Goal: Task Accomplishment & Management: Use online tool/utility

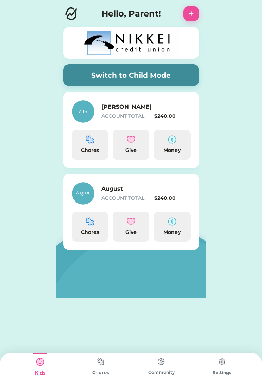
click at [166, 74] on button "Switch to Child Mode" at bounding box center [130, 75] width 135 height 22
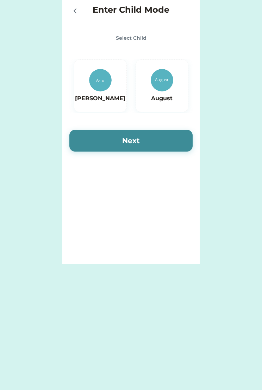
click at [106, 82] on img at bounding box center [100, 80] width 23 height 23
click at [145, 141] on button "Next" at bounding box center [130, 141] width 123 height 22
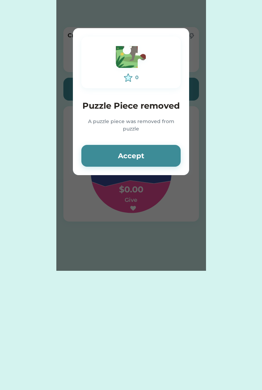
click at [138, 151] on button "Accept" at bounding box center [130, 156] width 99 height 22
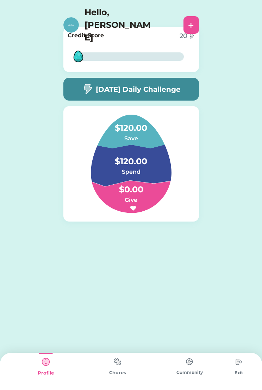
click at [150, 55] on div "2%" at bounding box center [131, 56] width 103 height 8
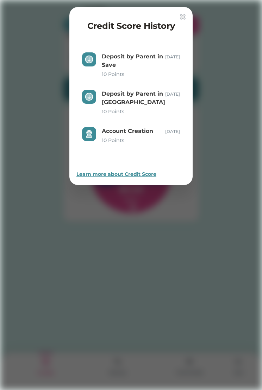
click at [184, 16] on img at bounding box center [183, 17] width 6 height 6
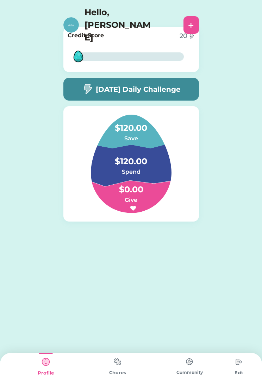
click at [190, 20] on div "+" at bounding box center [191, 25] width 6 height 11
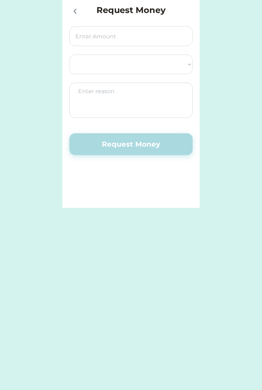
click at [78, 10] on icon at bounding box center [75, 11] width 8 height 8
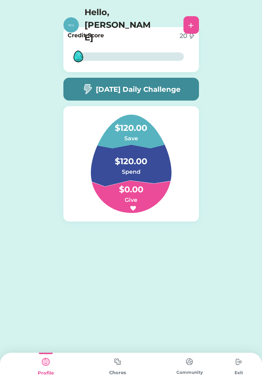
click at [138, 130] on h4 "$120.00" at bounding box center [131, 125] width 70 height 20
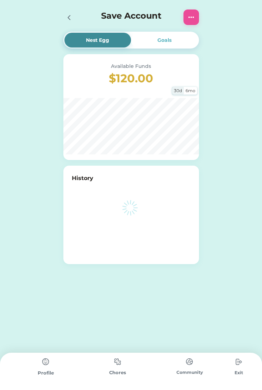
click at [177, 40] on div "Goals" at bounding box center [164, 40] width 67 height 15
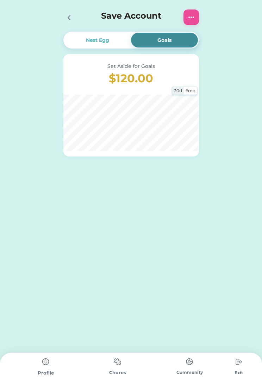
click at [187, 18] on img at bounding box center [191, 17] width 8 height 8
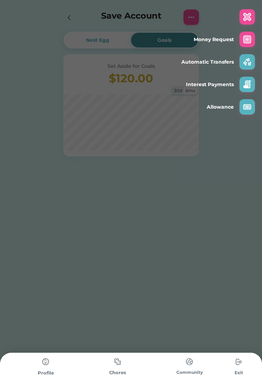
click at [253, 13] on div at bounding box center [246, 16] width 15 height 15
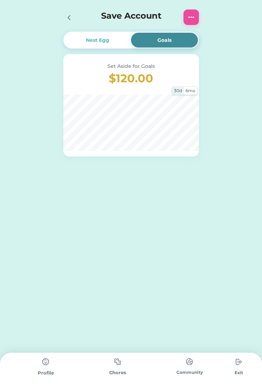
click at [71, 20] on icon at bounding box center [69, 17] width 8 height 8
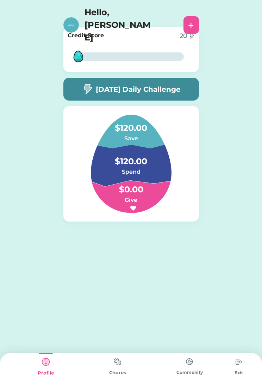
click at [118, 364] on img at bounding box center [117, 362] width 14 height 14
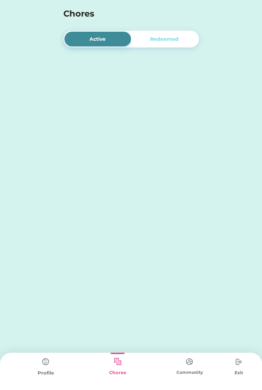
click at [161, 140] on div "Request Money Request Money Enter Child Mode Select Child [PERSON_NAME] August …" at bounding box center [131, 195] width 262 height 390
click at [50, 364] on img at bounding box center [46, 362] width 14 height 14
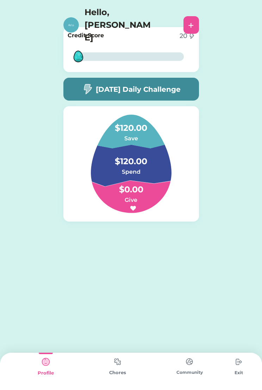
click at [119, 364] on img at bounding box center [117, 362] width 14 height 14
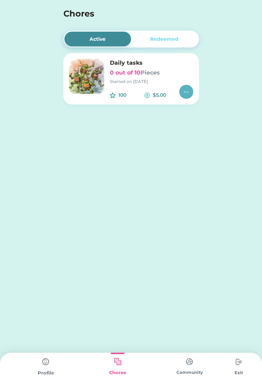
click at [163, 67] on div "Daily tasks 0 out of 10 Pieces Started on [DATE]" at bounding box center [151, 72] width 83 height 26
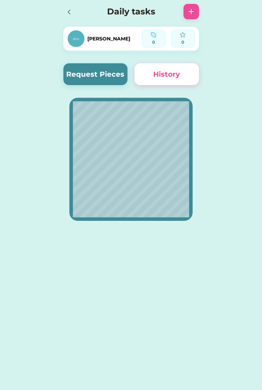
click at [100, 76] on button "Request Pieces" at bounding box center [95, 74] width 64 height 22
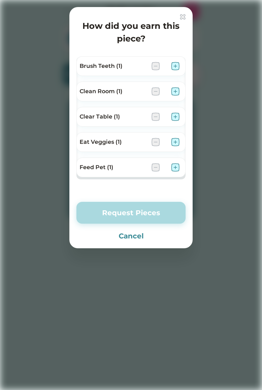
click at [177, 66] on img at bounding box center [175, 66] width 8 height 8
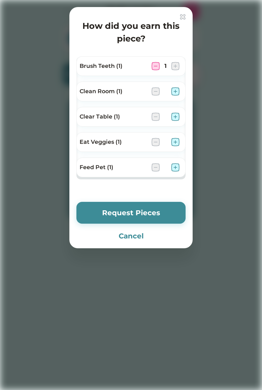
click at [178, 93] on img at bounding box center [175, 91] width 8 height 8
click at [177, 120] on img at bounding box center [175, 117] width 8 height 8
click at [177, 138] on img at bounding box center [175, 142] width 8 height 8
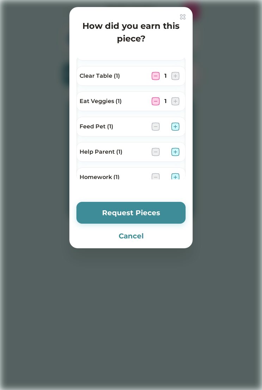
scroll to position [49, 0]
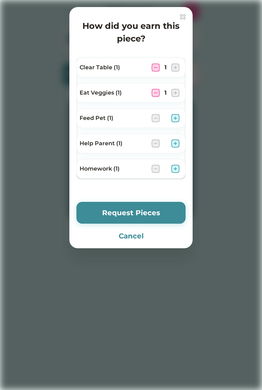
click at [176, 117] on img at bounding box center [175, 118] width 8 height 8
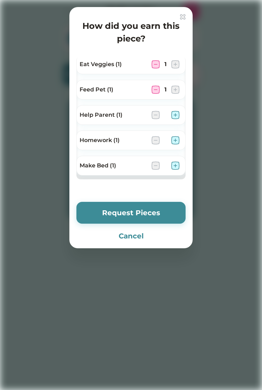
scroll to position [80, 0]
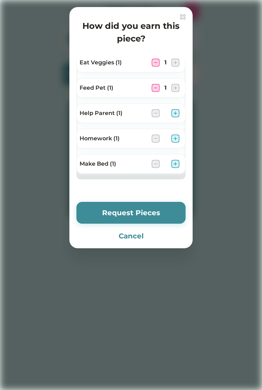
click at [176, 114] on img at bounding box center [175, 113] width 8 height 8
click at [178, 137] on img at bounding box center [175, 138] width 8 height 8
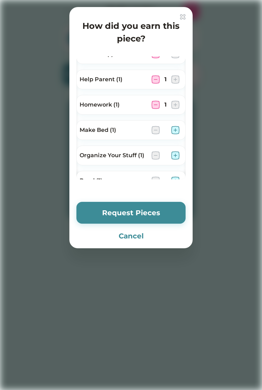
scroll to position [114, 0]
click at [176, 128] on img at bounding box center [175, 130] width 8 height 8
click at [177, 157] on img at bounding box center [175, 155] width 8 height 8
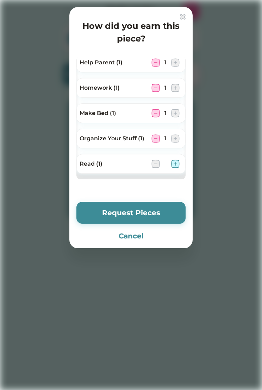
scroll to position [130, 0]
click at [177, 163] on img at bounding box center [175, 164] width 8 height 8
click at [155, 212] on button "Request Pieces" at bounding box center [130, 213] width 109 height 22
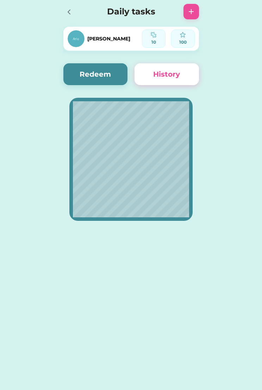
click at [159, 36] on div "10" at bounding box center [153, 38] width 19 height 13
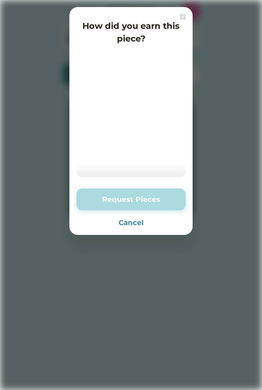
click at [186, 15] on div "How did you earn this piece? Request Pieces Cancel" at bounding box center [130, 121] width 123 height 228
click at [183, 17] on img at bounding box center [183, 17] width 6 height 6
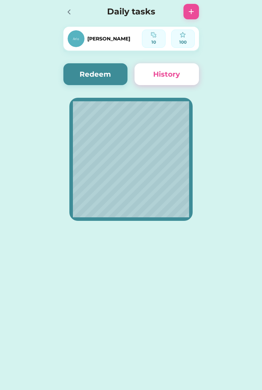
click at [71, 13] on icon at bounding box center [69, 12] width 8 height 8
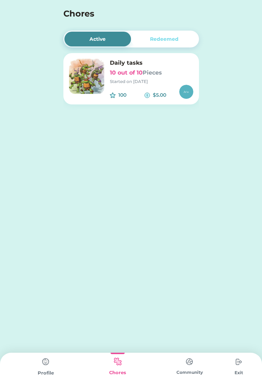
click at [161, 71] on font "Pieces" at bounding box center [151, 72] width 19 height 7
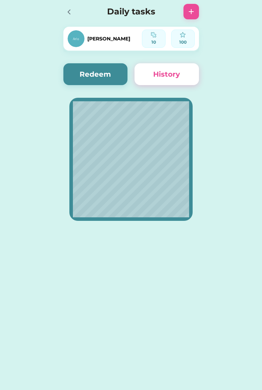
click at [74, 11] on div at bounding box center [68, 11] width 11 height 11
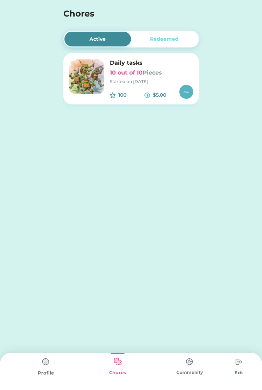
click at [169, 39] on div "Redeemed" at bounding box center [164, 39] width 28 height 7
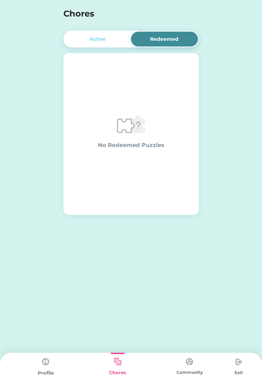
click at [96, 37] on div "Active" at bounding box center [97, 39] width 16 height 7
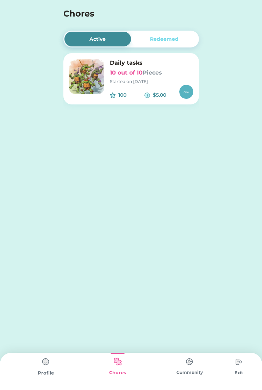
click at [169, 36] on div "Redeemed" at bounding box center [164, 39] width 28 height 7
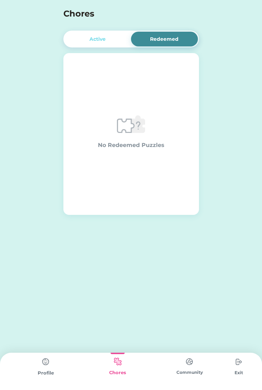
click at [106, 37] on div "Active" at bounding box center [97, 39] width 16 height 7
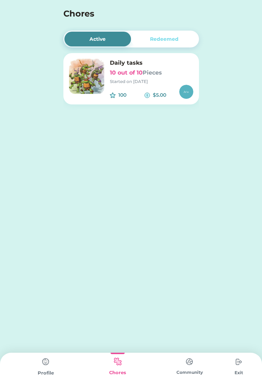
click at [40, 368] on img at bounding box center [46, 362] width 14 height 14
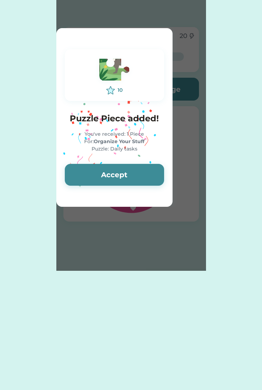
click at [94, 175] on button "Accept" at bounding box center [114, 175] width 99 height 22
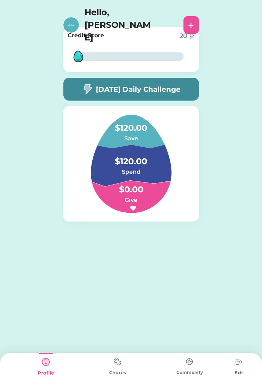
click at [119, 364] on img at bounding box center [117, 362] width 14 height 14
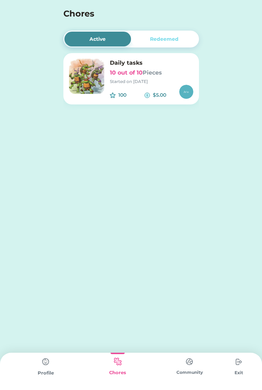
click at [154, 70] on font "Pieces" at bounding box center [151, 72] width 19 height 7
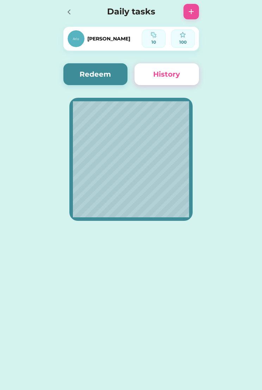
click at [87, 76] on button "Redeem" at bounding box center [95, 74] width 64 height 22
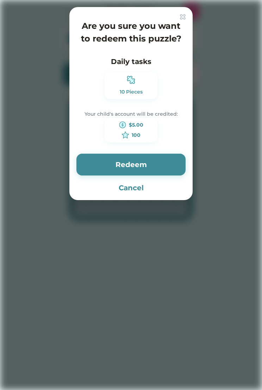
click at [144, 164] on button "Redeem" at bounding box center [130, 165] width 109 height 22
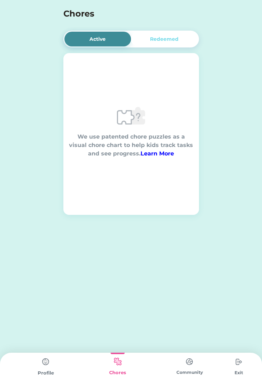
click at [45, 364] on img at bounding box center [46, 362] width 14 height 14
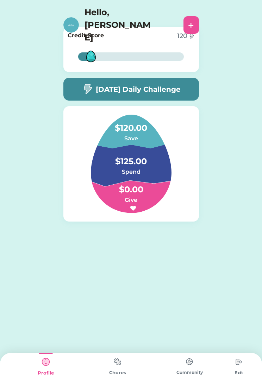
click at [118, 362] on img at bounding box center [117, 362] width 14 height 14
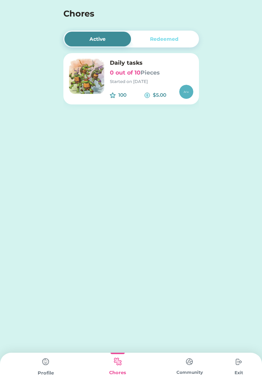
click at [50, 368] on img at bounding box center [46, 362] width 14 height 14
